Goal: Find specific page/section: Find specific page/section

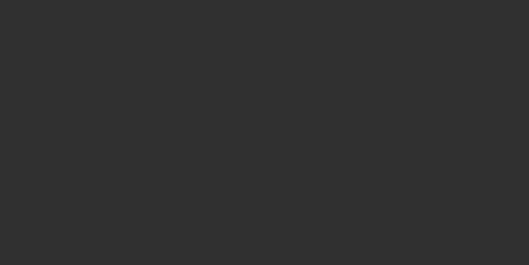
select select "10"
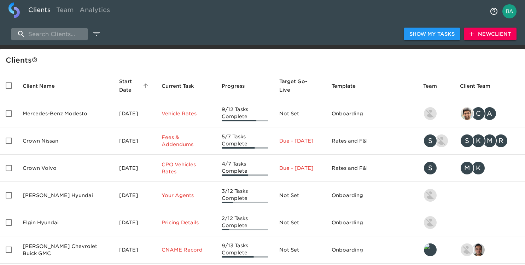
click at [61, 30] on input "search" at bounding box center [49, 34] width 76 height 12
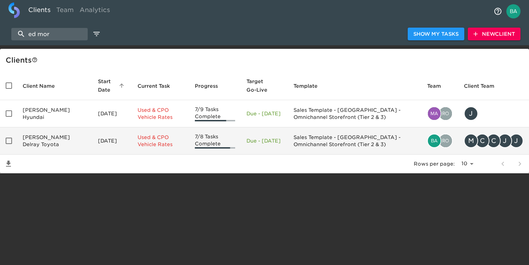
type input "ed mor"
click at [56, 138] on td "[PERSON_NAME] Delray Toyota" at bounding box center [54, 140] width 75 height 27
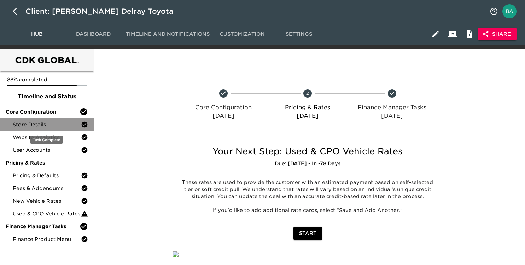
click at [55, 121] on span "Store Details" at bounding box center [47, 124] width 68 height 7
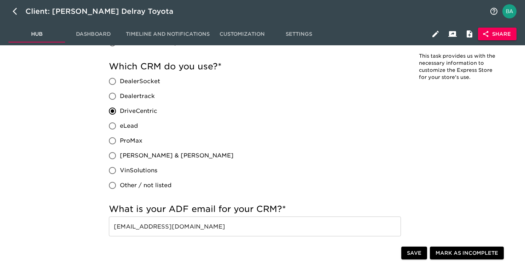
scroll to position [302, 0]
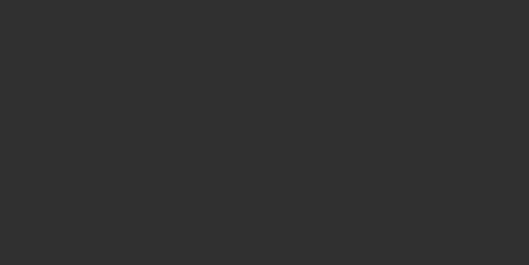
select select "10"
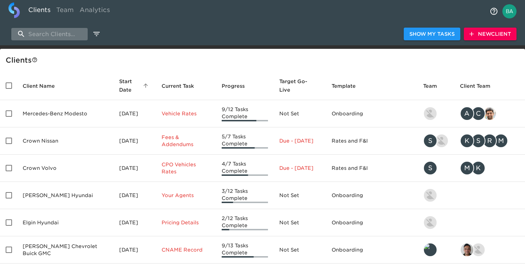
click at [42, 33] on input "search" at bounding box center [49, 34] width 76 height 12
paste input "Mastria Hyundai"
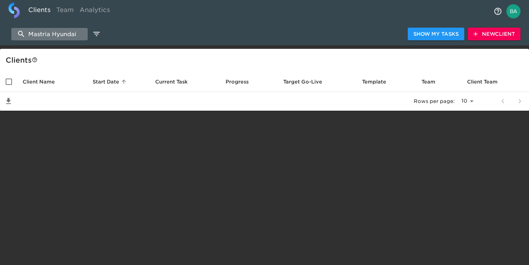
click at [67, 35] on input "Mastria Hyundai" at bounding box center [49, 34] width 76 height 12
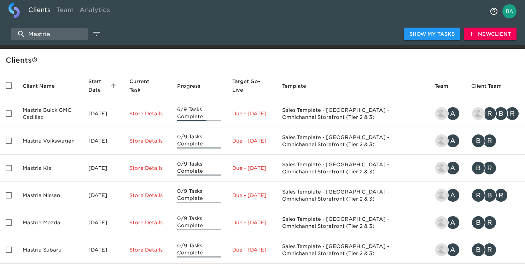
type input "Mastria"
